Goal: Task Accomplishment & Management: Manage account settings

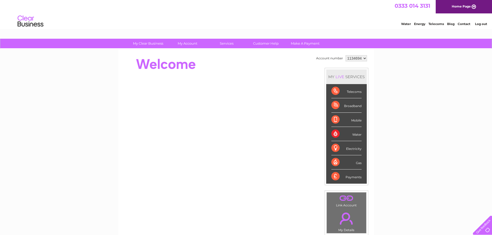
click at [337, 134] on div "Water" at bounding box center [346, 134] width 30 height 14
click at [354, 134] on div "Water" at bounding box center [346, 134] width 30 height 14
click at [335, 136] on div "Water" at bounding box center [346, 134] width 30 height 14
click at [353, 136] on div "Water" at bounding box center [346, 134] width 30 height 14
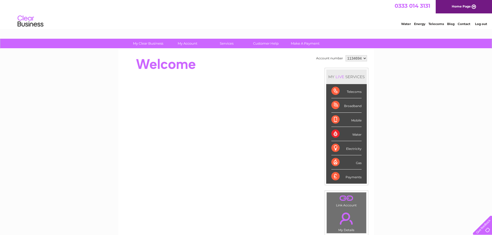
click at [364, 58] on select "1134694" at bounding box center [355, 58] width 21 height 6
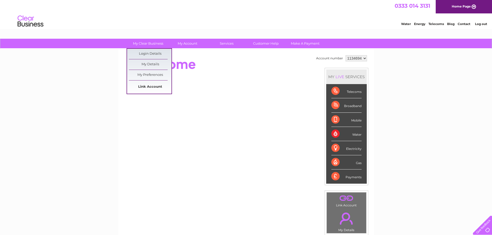
click at [151, 85] on link "Link Account" at bounding box center [150, 87] width 43 height 10
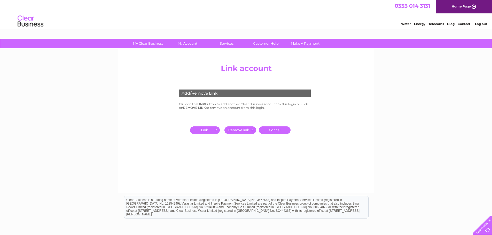
click at [209, 131] on input "submit" at bounding box center [206, 129] width 32 height 7
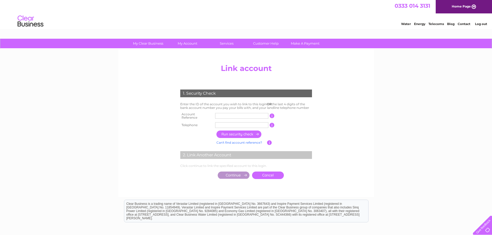
click at [227, 115] on input "text" at bounding box center [241, 116] width 53 height 6
type input "30323234"
click at [233, 123] on input "text" at bounding box center [241, 125] width 53 height 6
type input "01527406904"
click at [242, 132] on input "button" at bounding box center [238, 134] width 45 height 7
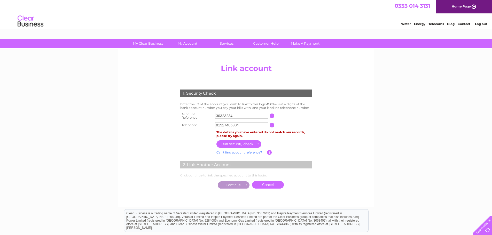
click at [242, 116] on input "30323234" at bounding box center [241, 116] width 53 height 6
drag, startPoint x: 242, startPoint y: 123, endPoint x: 164, endPoint y: 124, distance: 78.5
click at [164, 124] on center "Add/Remove Link Click on the LINK button to add another Clear Business account …" at bounding box center [246, 132] width 246 height 140
